Goal: Task Accomplishment & Management: Complete application form

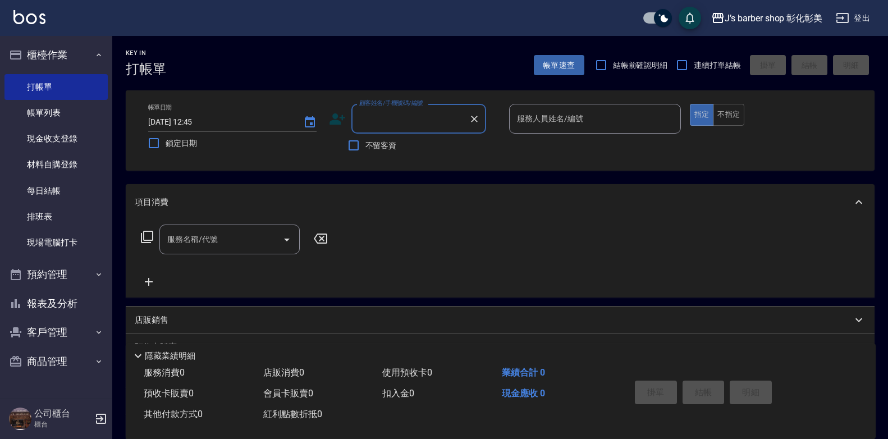
click at [377, 115] on input "顧客姓名/手機號碼/編號" at bounding box center [410, 119] width 108 height 20
type input "x"
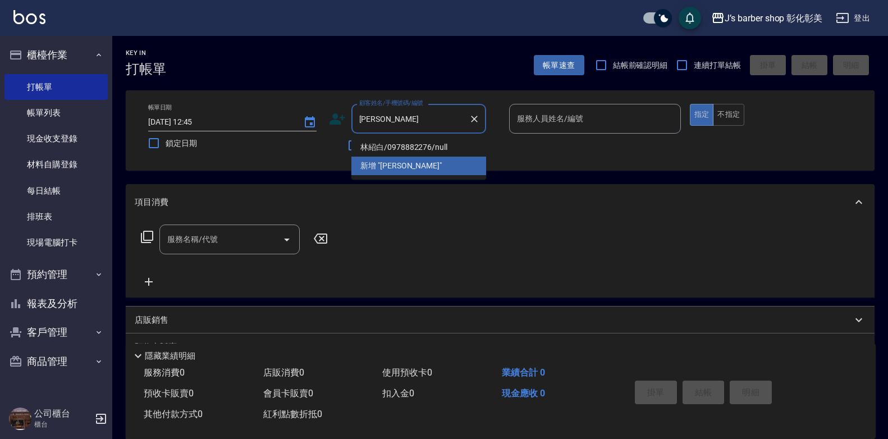
click at [422, 146] on li "林紹白/0978882276/null" at bounding box center [418, 147] width 135 height 19
type input "林紹白/0978882276/null"
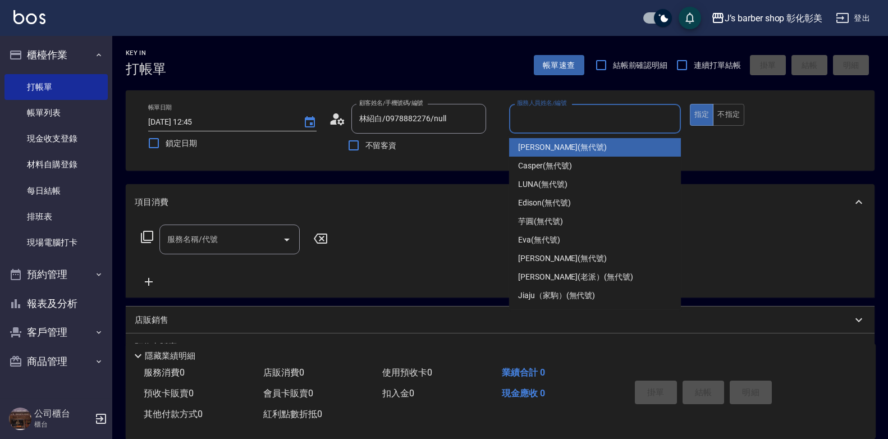
click at [559, 115] on input "服務人員姓名/編號" at bounding box center [595, 119] width 162 height 20
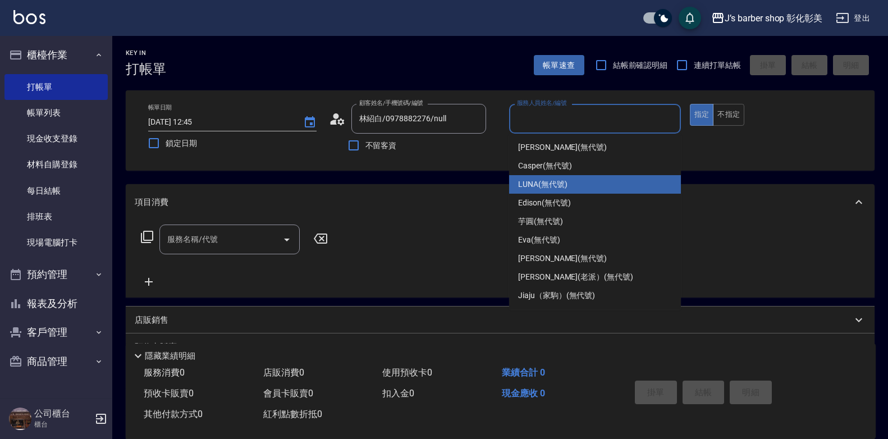
click at [541, 178] on span "LUNA (無代號)" at bounding box center [542, 184] width 49 height 12
type input "LUNA(無代號)"
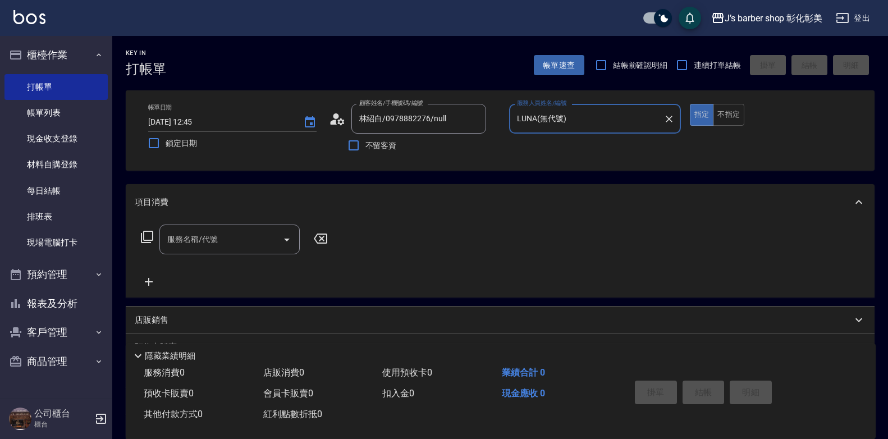
click at [252, 246] on input "服務名稱/代號" at bounding box center [220, 239] width 113 height 20
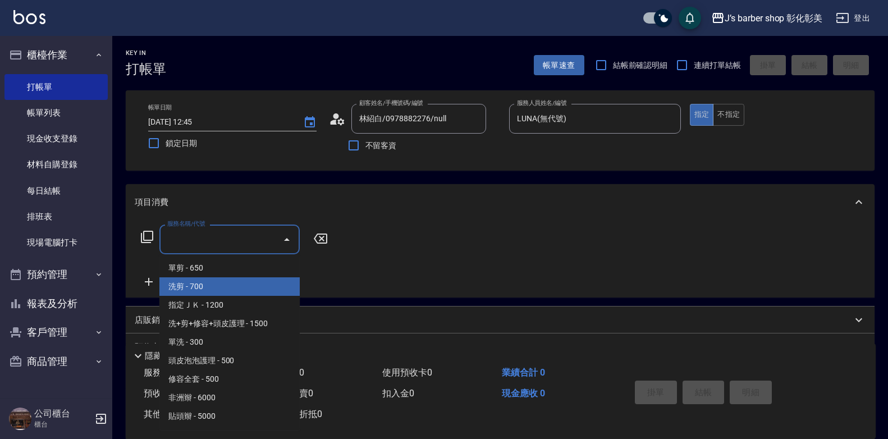
click at [249, 287] on span "洗剪 - 700" at bounding box center [229, 286] width 140 height 19
type input "洗剪(101)"
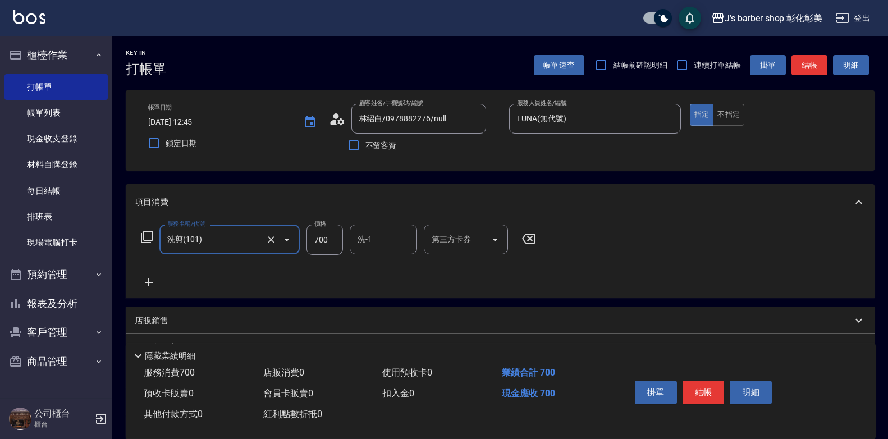
click at [320, 243] on input "700" at bounding box center [324, 239] width 36 height 30
type input "800"
click at [396, 243] on input "洗-1" at bounding box center [383, 239] width 57 height 20
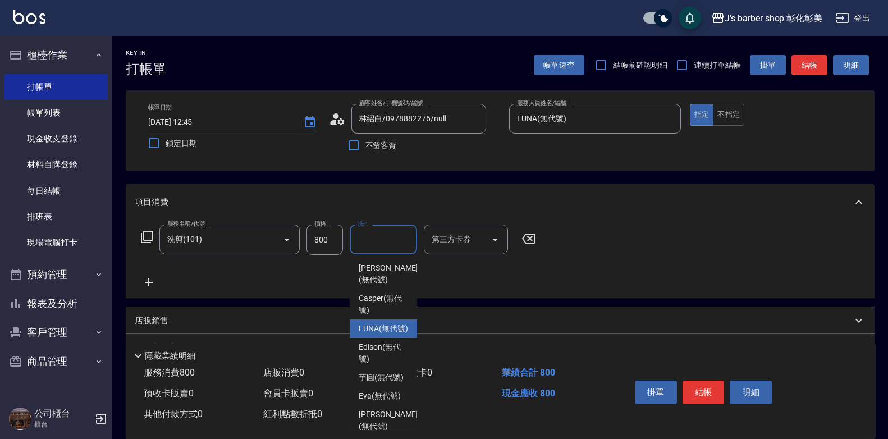
click at [396, 334] on span "LUNA (無代號)" at bounding box center [383, 329] width 49 height 12
type input "LUNA(無代號)"
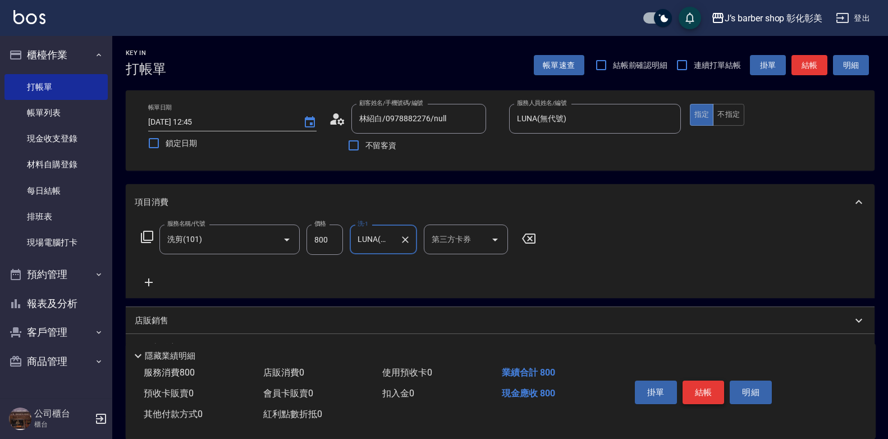
click at [714, 387] on button "結帳" at bounding box center [703, 392] width 42 height 24
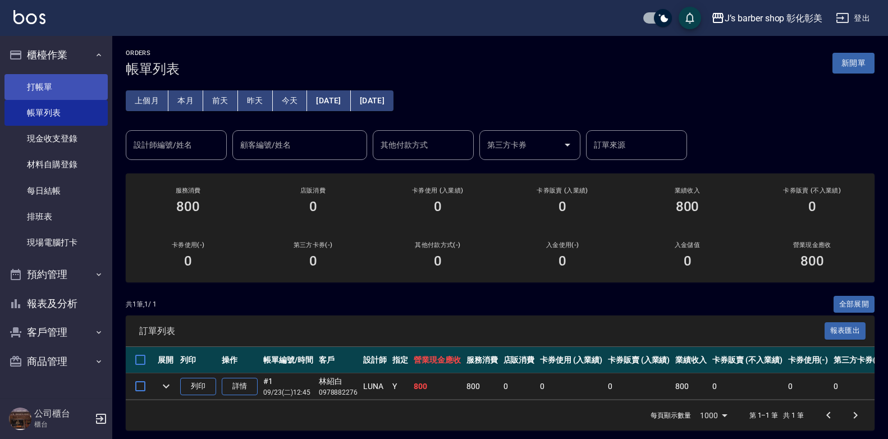
click at [42, 76] on link "打帳單" at bounding box center [55, 87] width 103 height 26
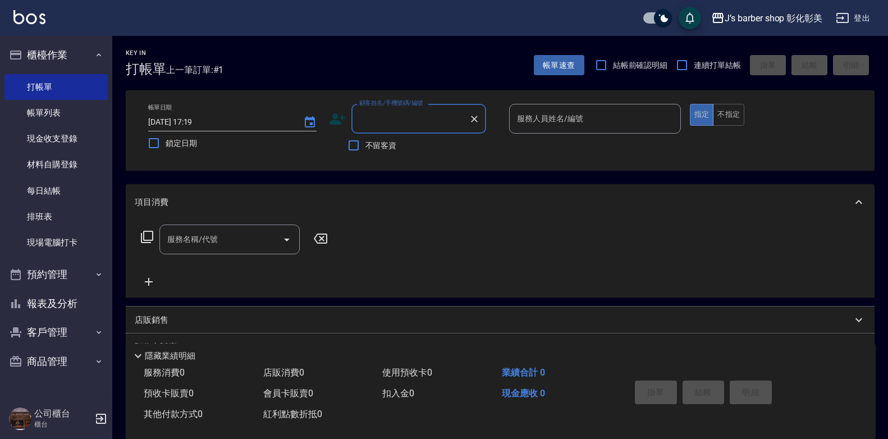
click at [356, 112] on input "顧客姓名/手機號碼/編號" at bounding box center [410, 119] width 108 height 20
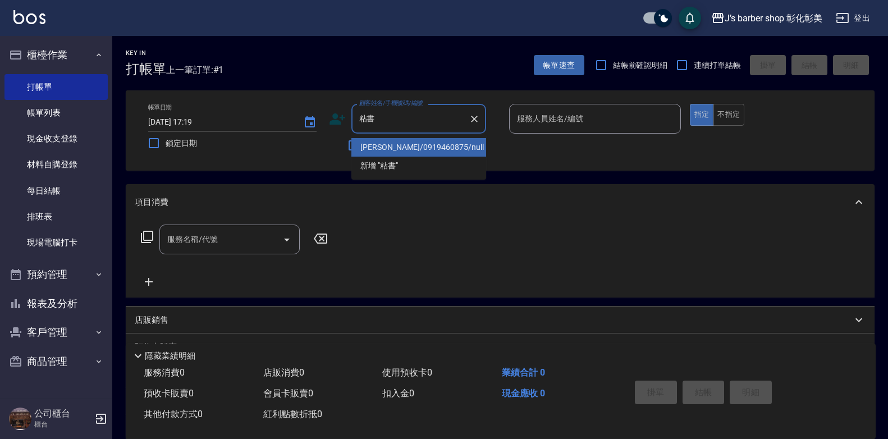
click at [447, 146] on li "[PERSON_NAME]/0919460875/null" at bounding box center [418, 147] width 135 height 19
type input "[PERSON_NAME]/0919460875/null"
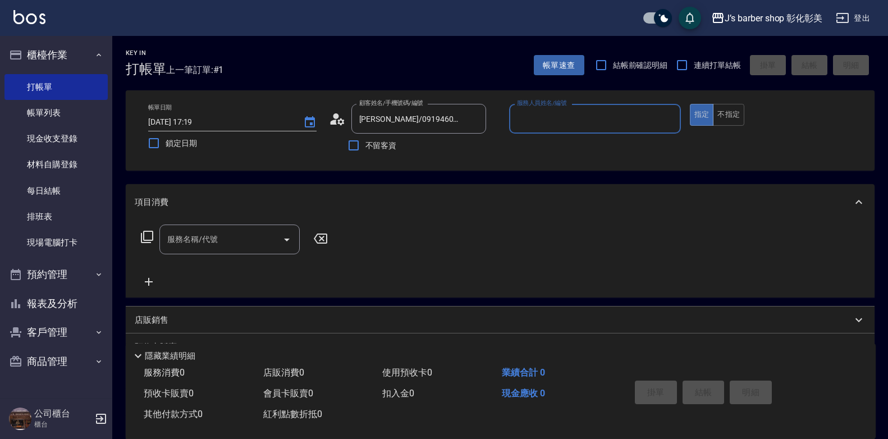
type input "LUNA(無代號)"
click at [233, 238] on input "服務名稱/代號" at bounding box center [220, 239] width 113 height 20
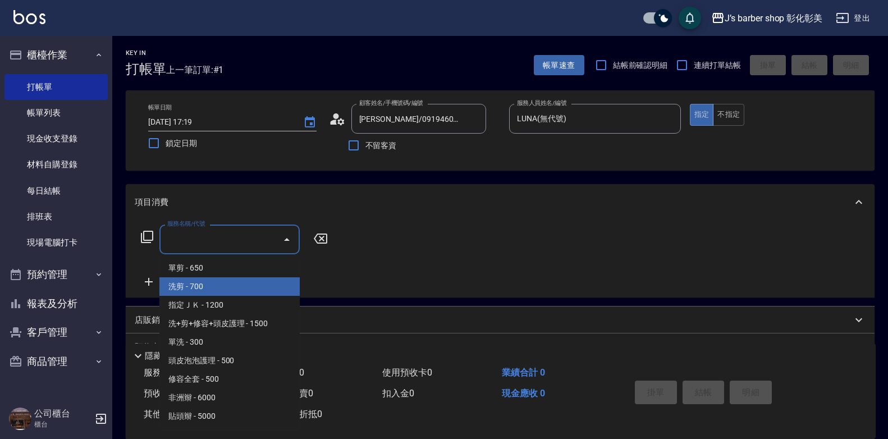
click at [228, 281] on span "洗剪 - 700" at bounding box center [229, 286] width 140 height 19
type input "洗剪(101)"
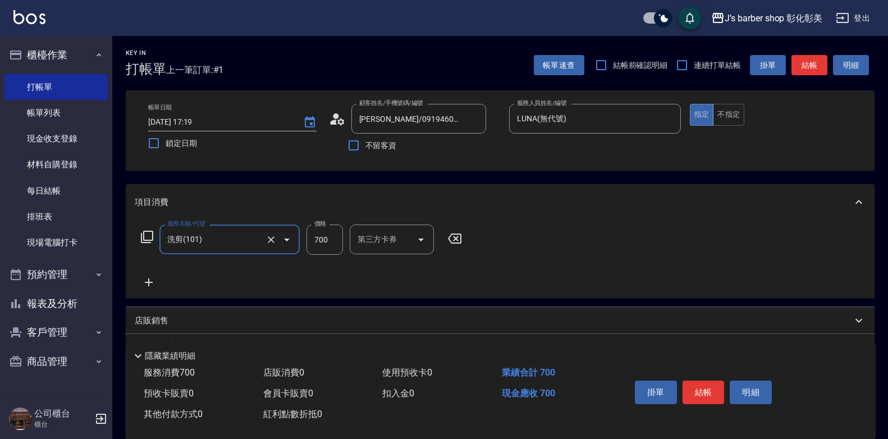
click at [333, 241] on input "700" at bounding box center [324, 239] width 36 height 30
type input "800"
click at [371, 245] on input "洗-1" at bounding box center [383, 239] width 57 height 20
click at [383, 241] on input "洗-1" at bounding box center [383, 239] width 57 height 20
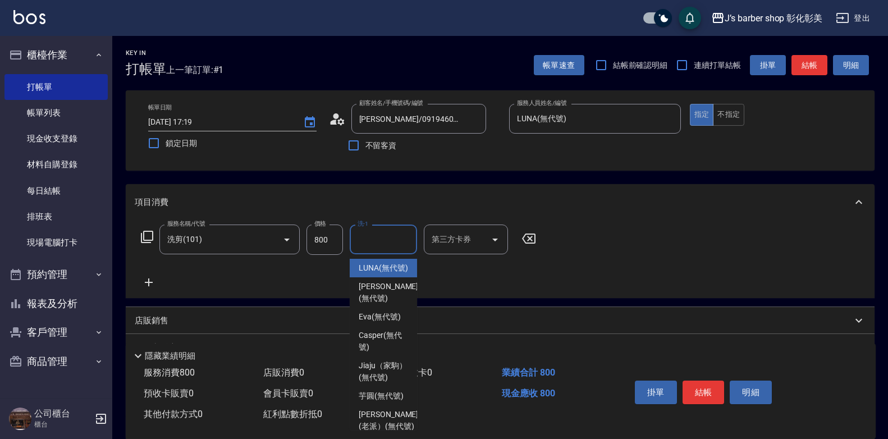
click at [383, 241] on input "洗-1" at bounding box center [383, 239] width 57 height 20
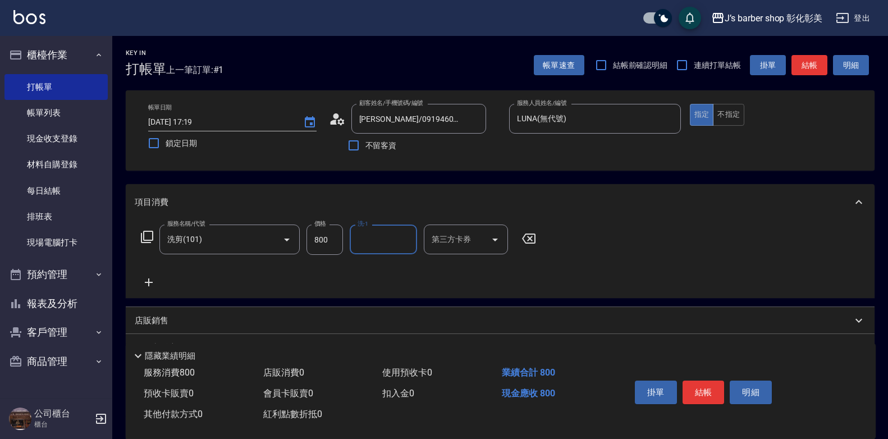
click at [382, 237] on input "洗-1" at bounding box center [383, 239] width 57 height 20
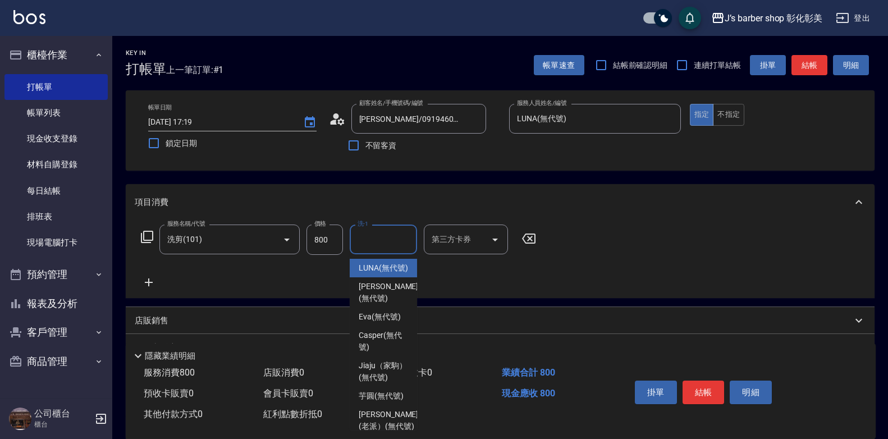
click at [392, 274] on span "LUNA (無代號)" at bounding box center [383, 268] width 49 height 12
type input "LUNA(無代號)"
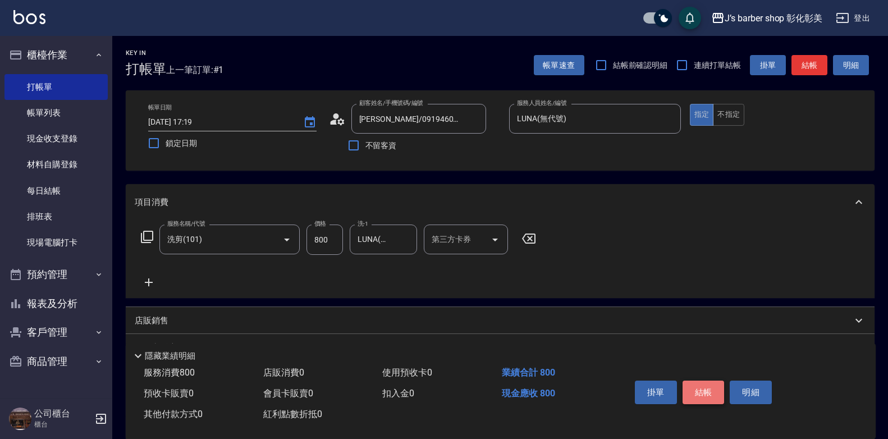
click at [714, 392] on button "結帳" at bounding box center [703, 392] width 42 height 24
